Goal: Check status: Check status

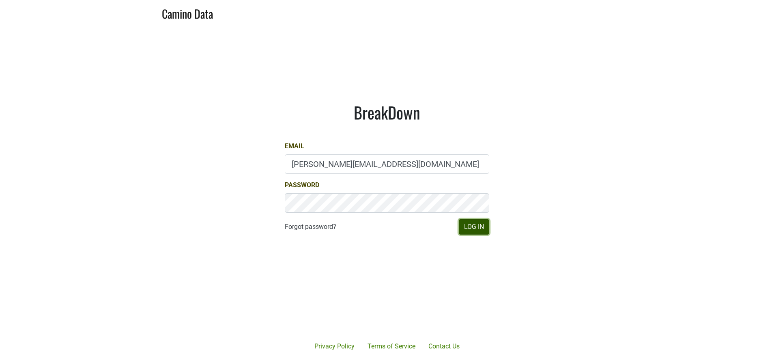
click at [480, 232] on button "Log In" at bounding box center [474, 226] width 30 height 15
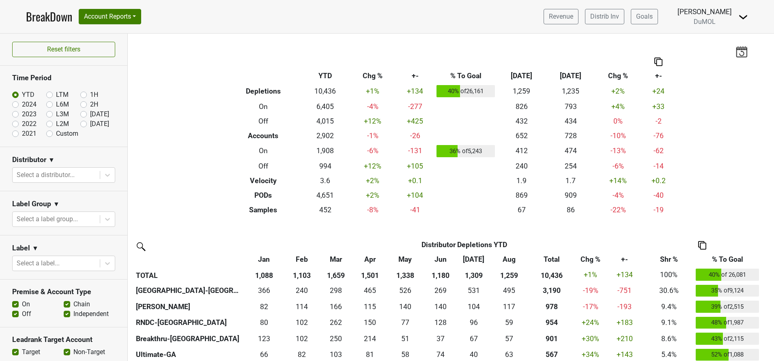
click at [90, 126] on label "[DATE]" at bounding box center [99, 124] width 19 height 10
click at [80, 126] on input "[DATE]" at bounding box center [96, 123] width 32 height 8
radio input "true"
click at [90, 124] on label "[DATE]" at bounding box center [99, 124] width 19 height 10
click at [80, 124] on input "[DATE]" at bounding box center [96, 123] width 32 height 8
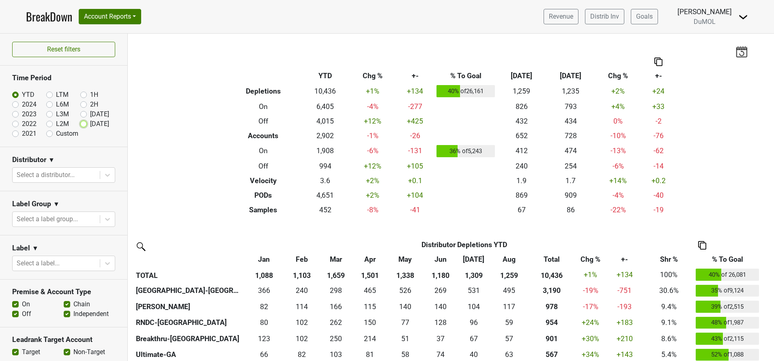
radio input "true"
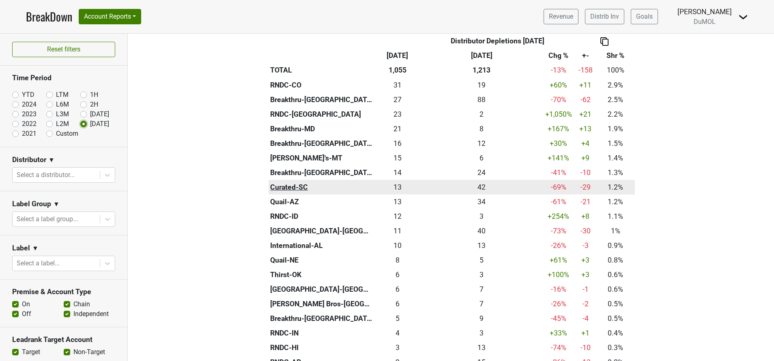
scroll to position [274, 0]
